Goal: Find specific page/section: Find specific page/section

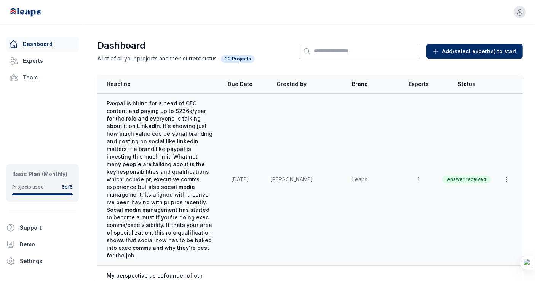
click at [232, 128] on td "Aug 20, 2025" at bounding box center [240, 180] width 46 height 172
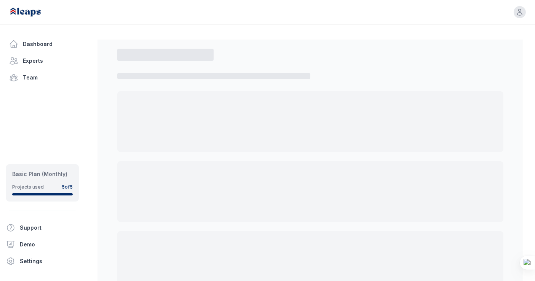
select select "*"
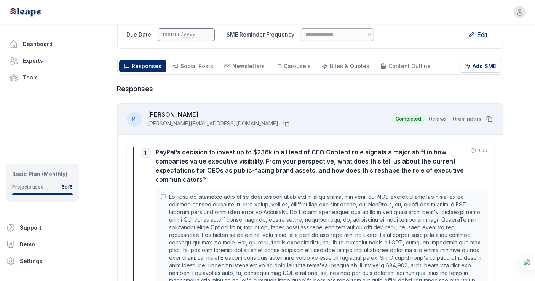
scroll to position [184, 0]
click at [188, 68] on span "Social Posts" at bounding box center [197, 65] width 33 height 6
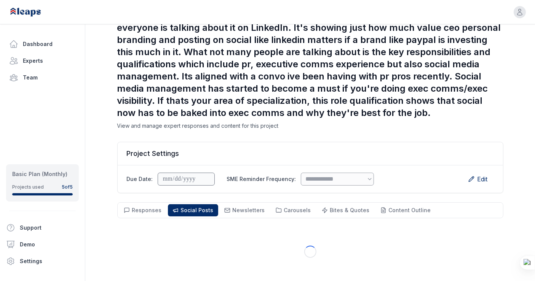
scroll to position [54, 0]
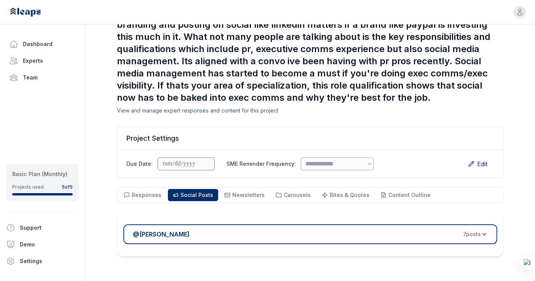
click at [254, 233] on div "@ Rennie Ijidola 7 post s" at bounding box center [307, 234] width 348 height 9
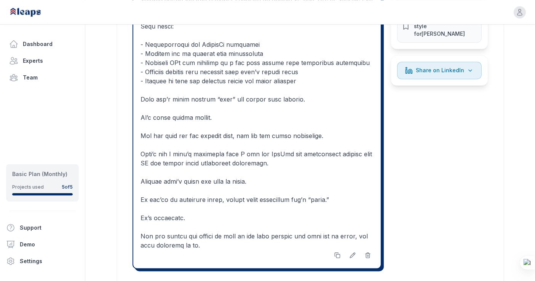
scroll to position [1522, 0]
